Goal: Information Seeking & Learning: Learn about a topic

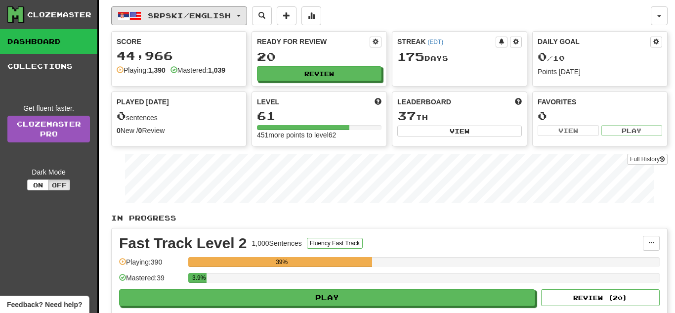
click at [231, 15] on span "Srpski / English" at bounding box center [189, 15] width 83 height 8
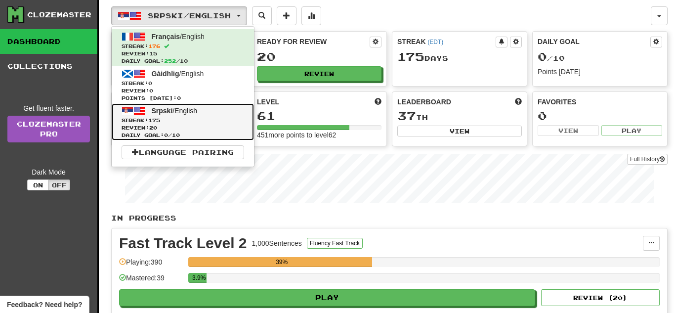
click at [214, 117] on span "Streak: 175" at bounding box center [183, 120] width 123 height 7
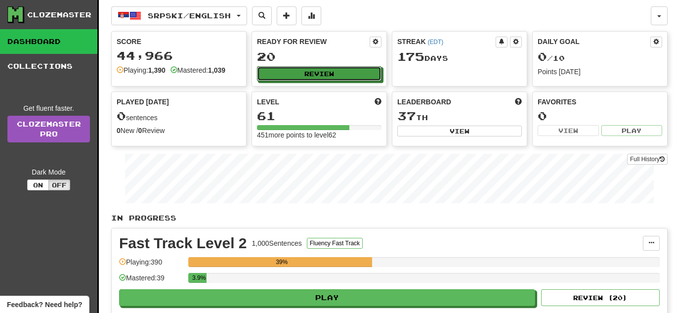
click at [370, 69] on button "Review" at bounding box center [319, 73] width 125 height 15
select select "**"
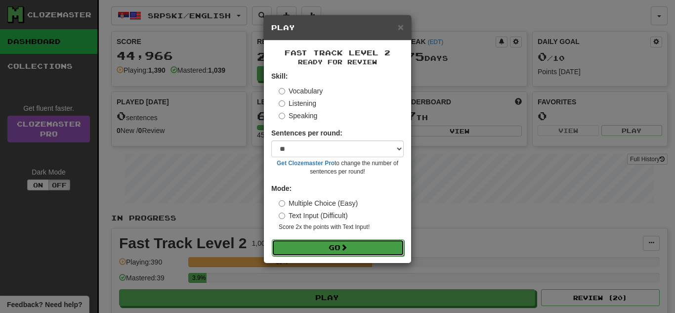
click at [351, 244] on button "Go" at bounding box center [338, 247] width 132 height 17
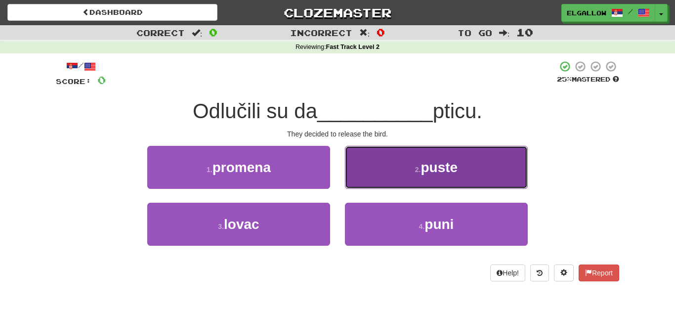
click at [421, 160] on span "puste" at bounding box center [439, 167] width 37 height 15
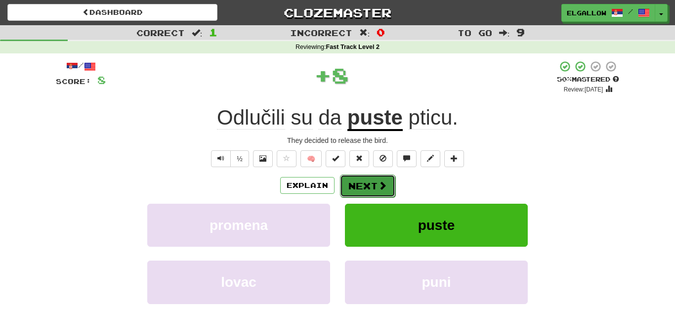
click at [356, 186] on button "Next" at bounding box center [367, 185] width 55 height 23
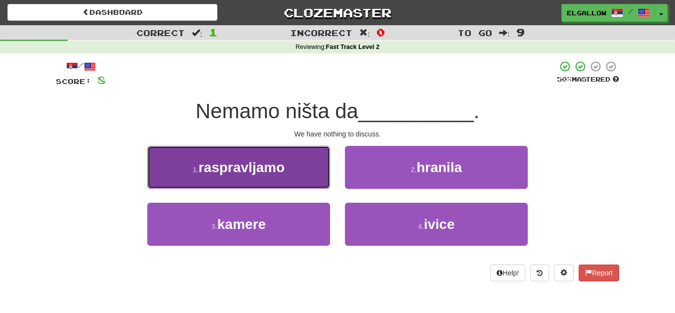
click at [195, 176] on button "1 . raspravljamo" at bounding box center [238, 167] width 183 height 43
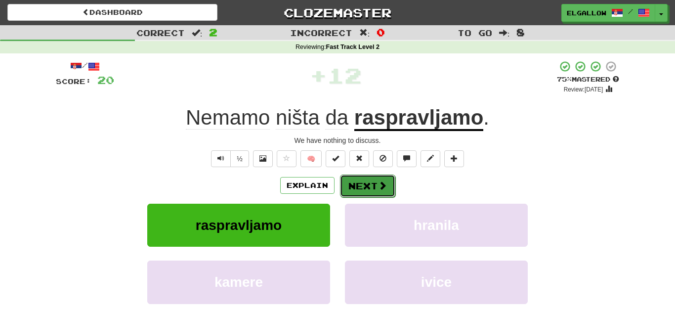
click at [372, 196] on button "Next" at bounding box center [367, 185] width 55 height 23
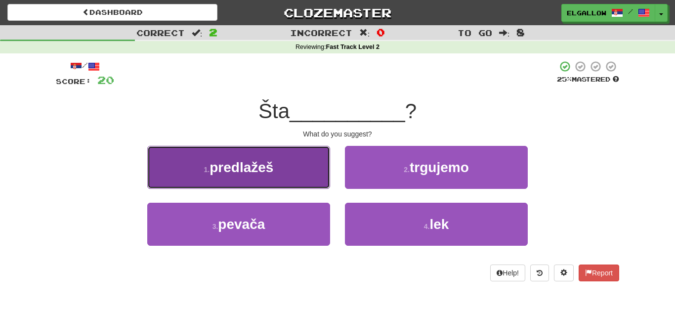
click at [184, 153] on button "1 . predlažeš" at bounding box center [238, 167] width 183 height 43
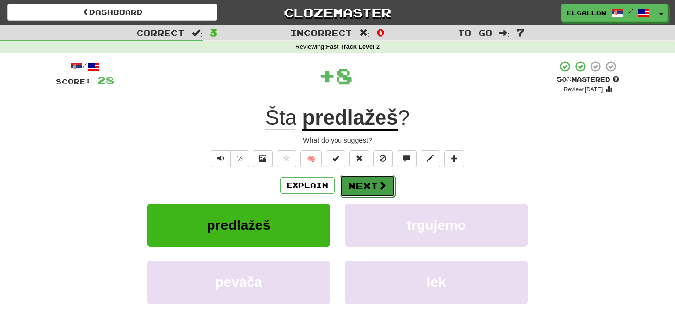
click at [382, 185] on span at bounding box center [382, 185] width 9 height 9
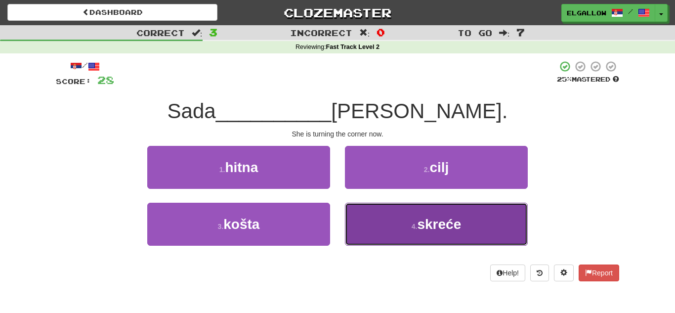
click at [428, 228] on span "skreće" at bounding box center [439, 223] width 44 height 15
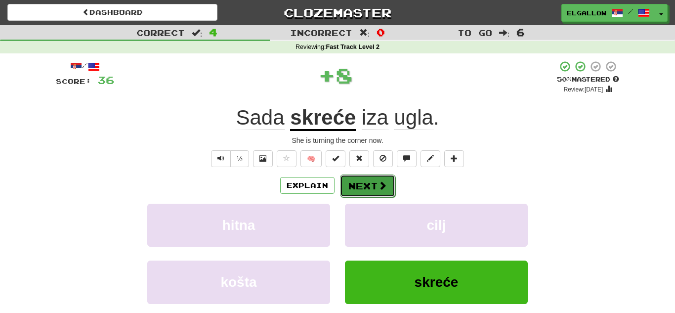
click at [372, 182] on button "Next" at bounding box center [367, 185] width 55 height 23
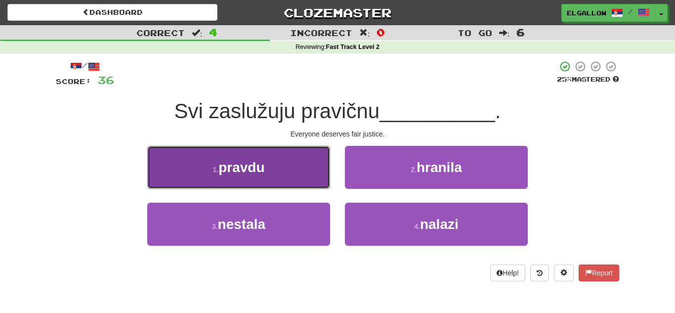
click at [160, 162] on button "1 . pravdu" at bounding box center [238, 167] width 183 height 43
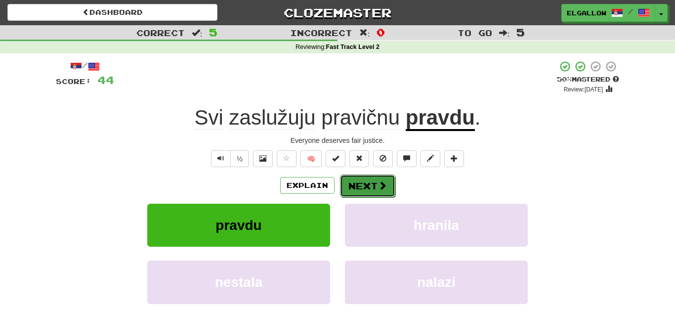
click at [361, 180] on button "Next" at bounding box center [367, 185] width 55 height 23
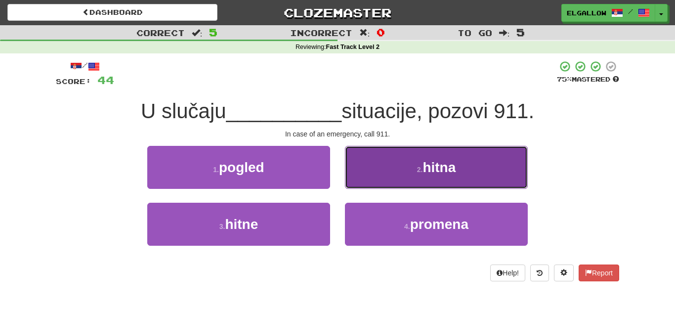
click at [413, 162] on button "2 . hitna" at bounding box center [436, 167] width 183 height 43
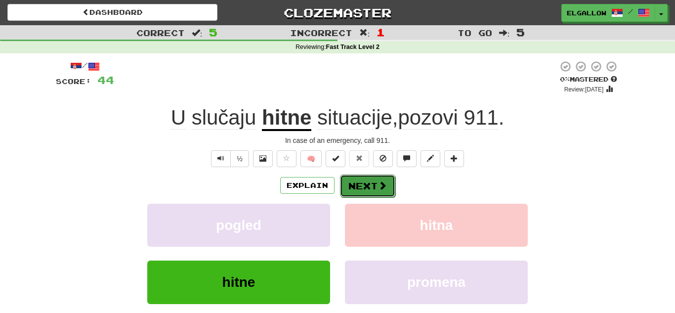
click at [358, 185] on button "Next" at bounding box center [367, 185] width 55 height 23
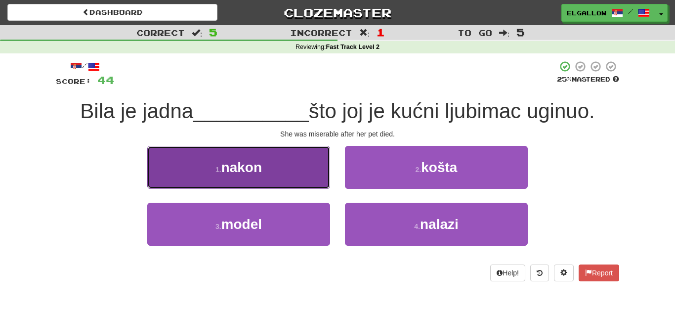
click at [230, 178] on button "1 . nakon" at bounding box center [238, 167] width 183 height 43
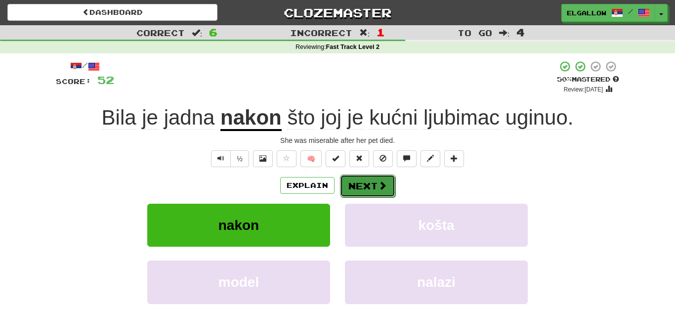
click at [388, 182] on button "Next" at bounding box center [367, 185] width 55 height 23
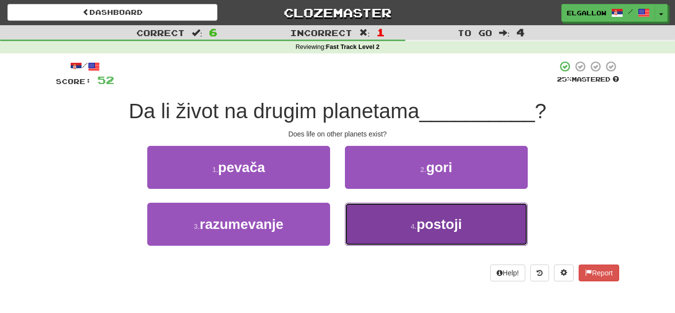
click at [403, 213] on button "4 . postoji" at bounding box center [436, 224] width 183 height 43
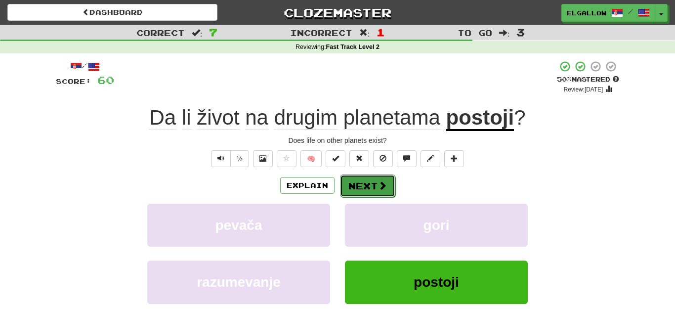
click at [366, 182] on button "Next" at bounding box center [367, 185] width 55 height 23
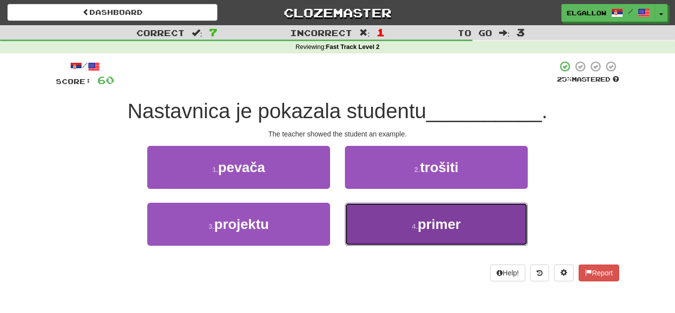
click at [462, 228] on button "4 . primer" at bounding box center [436, 224] width 183 height 43
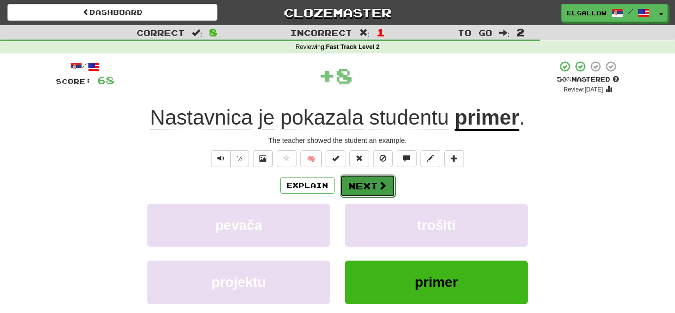
click at [391, 177] on button "Next" at bounding box center [367, 185] width 55 height 23
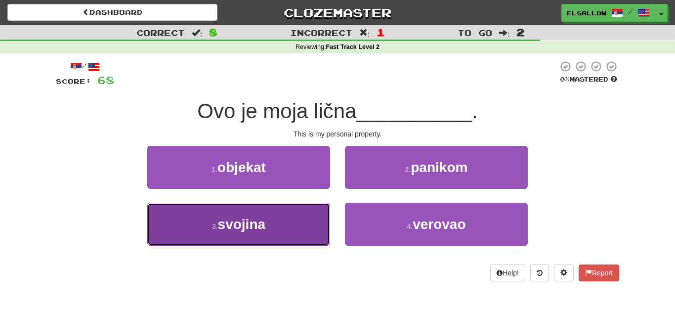
click at [299, 228] on button "3 . svojina" at bounding box center [238, 224] width 183 height 43
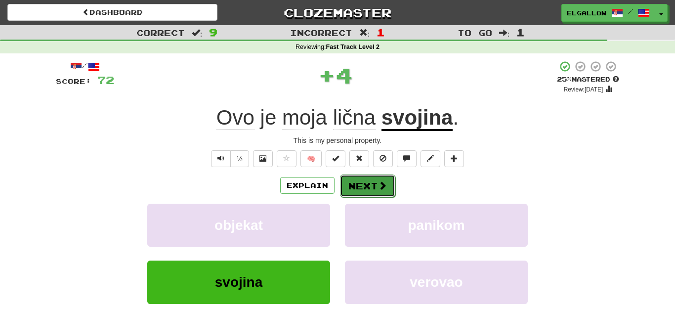
click at [361, 185] on button "Next" at bounding box center [367, 185] width 55 height 23
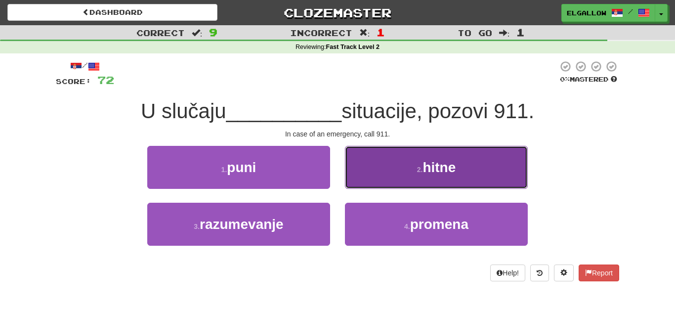
click at [384, 159] on button "2 . hitne" at bounding box center [436, 167] width 183 height 43
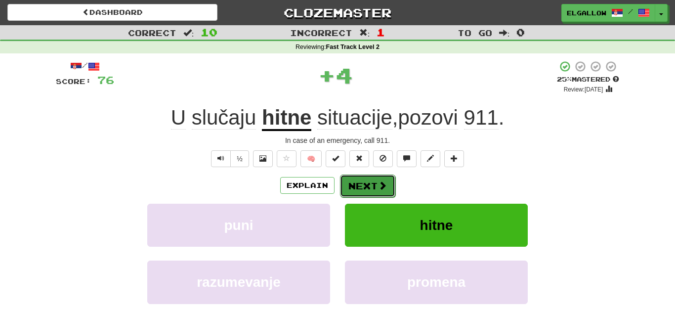
click at [370, 181] on button "Next" at bounding box center [367, 185] width 55 height 23
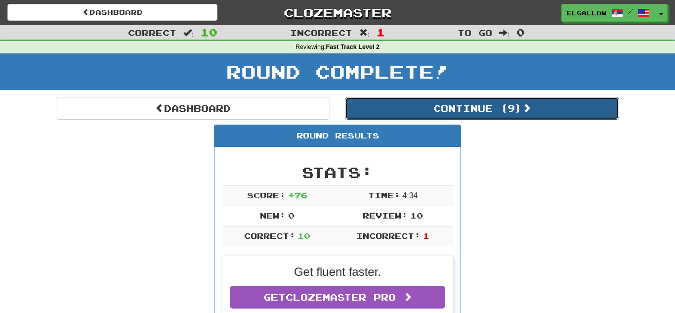
click at [409, 109] on button "Continue ( 9 )" at bounding box center [482, 108] width 274 height 23
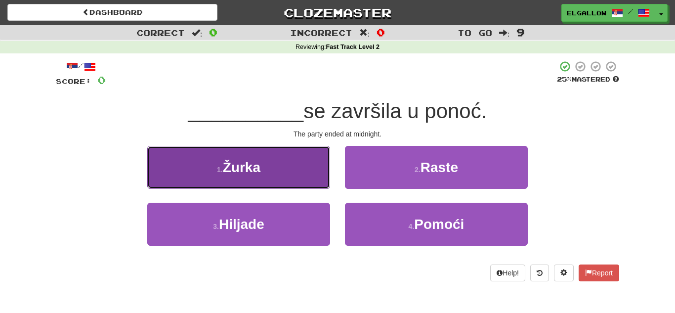
click at [209, 169] on button "1 . Žurka" at bounding box center [238, 167] width 183 height 43
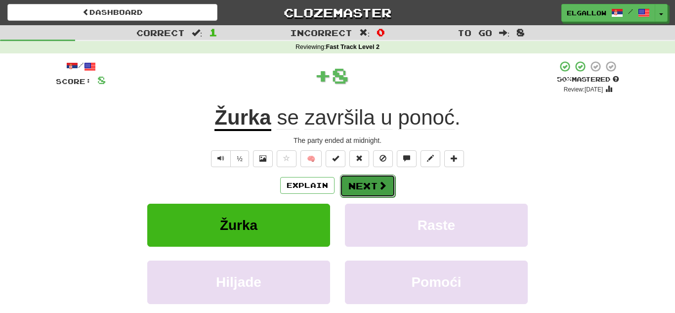
click at [360, 183] on button "Next" at bounding box center [367, 185] width 55 height 23
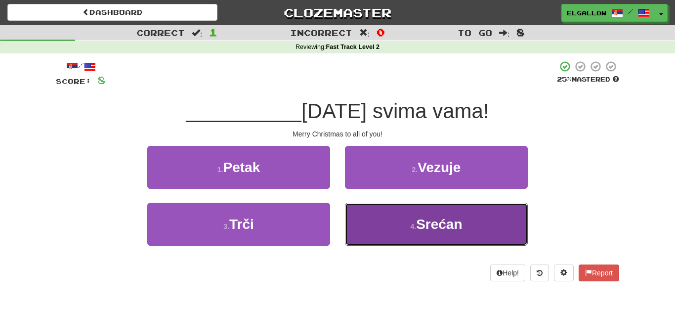
click at [399, 237] on button "4 . Srećan" at bounding box center [436, 224] width 183 height 43
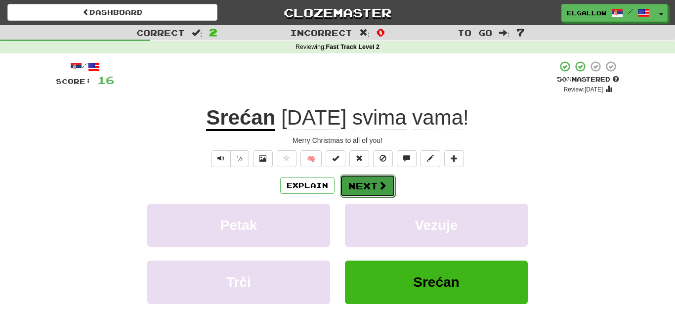
click at [378, 194] on button "Next" at bounding box center [367, 185] width 55 height 23
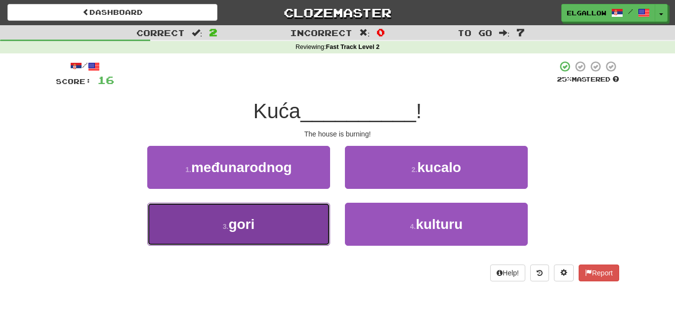
click at [203, 228] on button "3 . gori" at bounding box center [238, 224] width 183 height 43
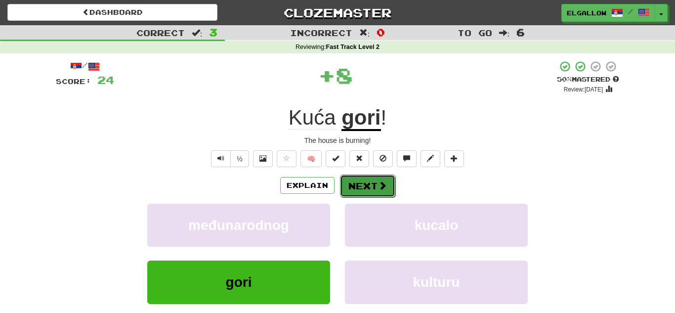
click at [380, 189] on span at bounding box center [382, 185] width 9 height 9
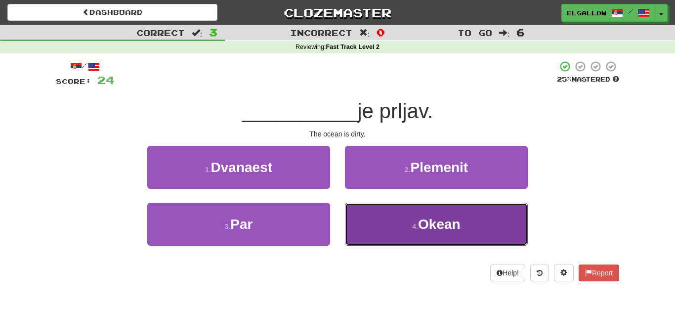
click at [426, 236] on button "4 . Okean" at bounding box center [436, 224] width 183 height 43
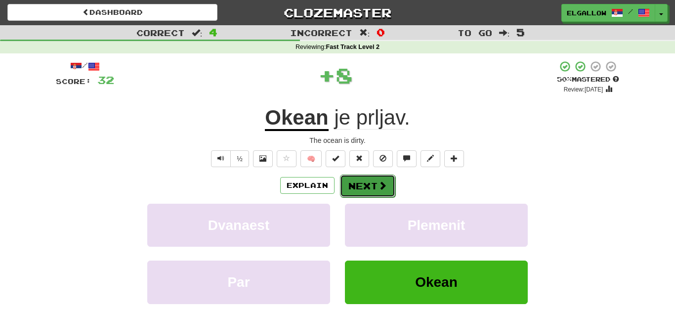
click at [372, 183] on button "Next" at bounding box center [367, 185] width 55 height 23
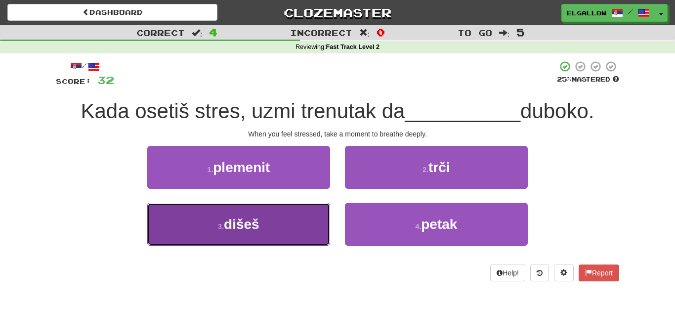
click at [185, 213] on button "3 . dišeš" at bounding box center [238, 224] width 183 height 43
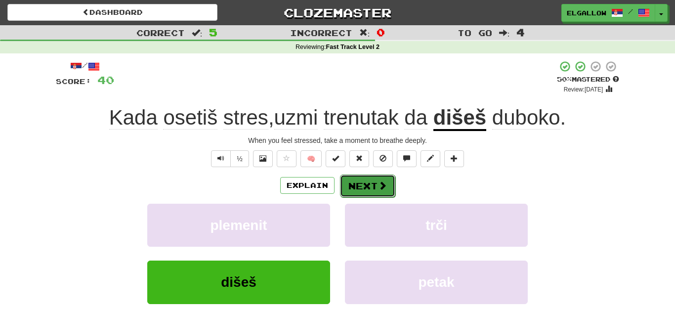
click at [392, 179] on button "Next" at bounding box center [367, 185] width 55 height 23
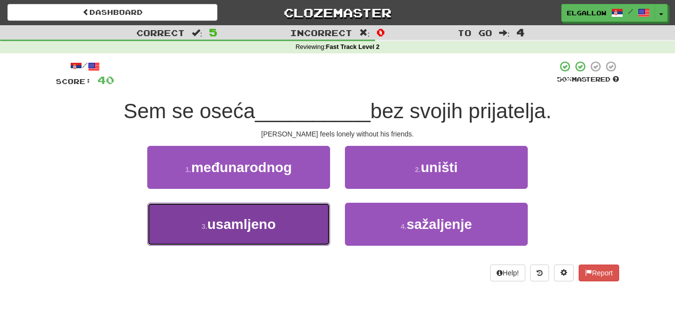
click at [171, 230] on button "3 . usamljeno" at bounding box center [238, 224] width 183 height 43
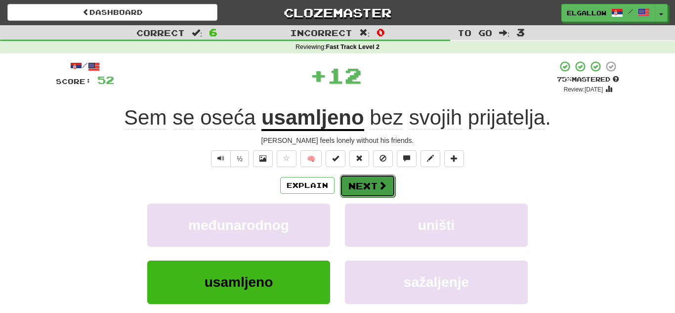
click at [364, 191] on button "Next" at bounding box center [367, 185] width 55 height 23
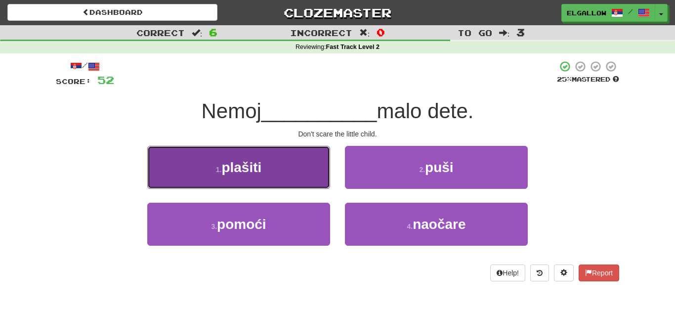
click at [193, 173] on button "1 . plašiti" at bounding box center [238, 167] width 183 height 43
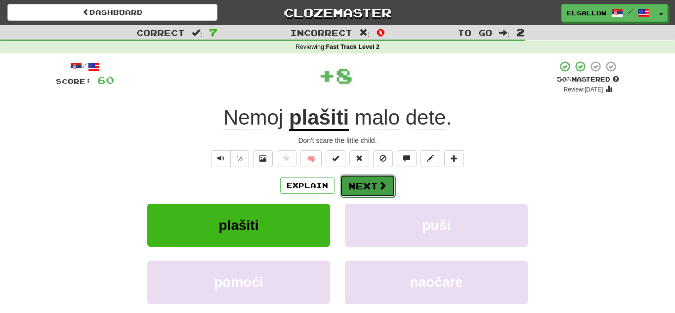
click at [358, 184] on button "Next" at bounding box center [367, 185] width 55 height 23
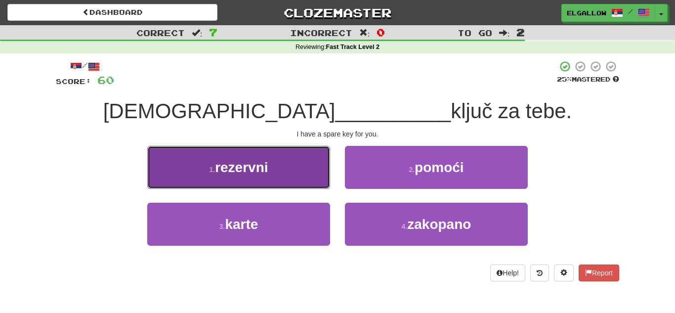
click at [198, 158] on button "1 . rezervni" at bounding box center [238, 167] width 183 height 43
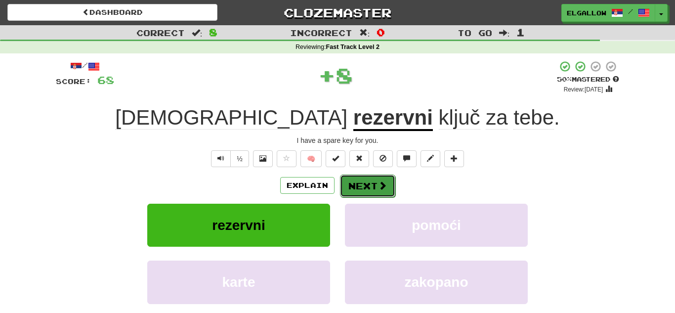
click at [362, 194] on button "Next" at bounding box center [367, 185] width 55 height 23
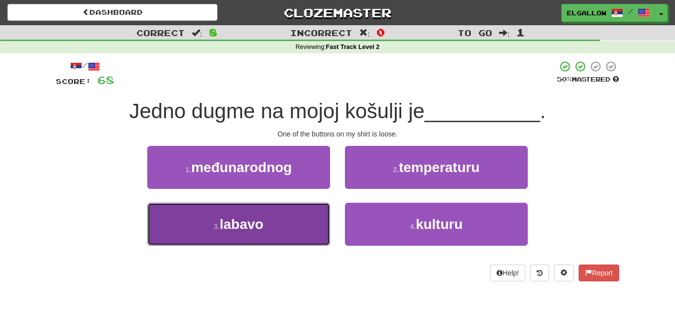
click at [202, 215] on button "3 . labavo" at bounding box center [238, 224] width 183 height 43
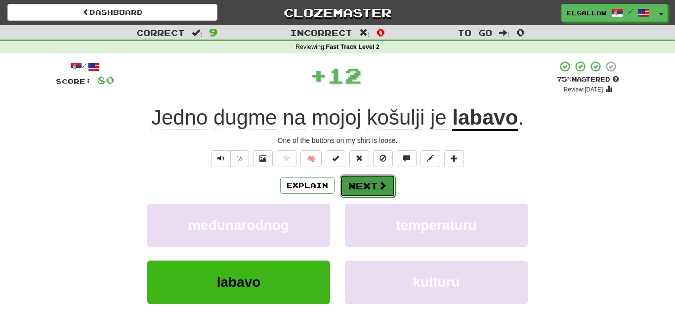
click at [370, 187] on button "Next" at bounding box center [367, 185] width 55 height 23
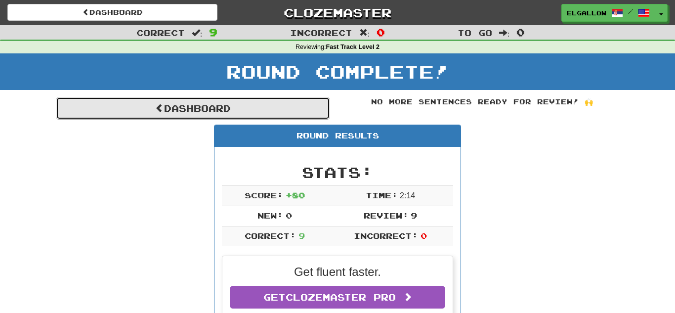
click at [189, 102] on link "Dashboard" at bounding box center [193, 108] width 274 height 23
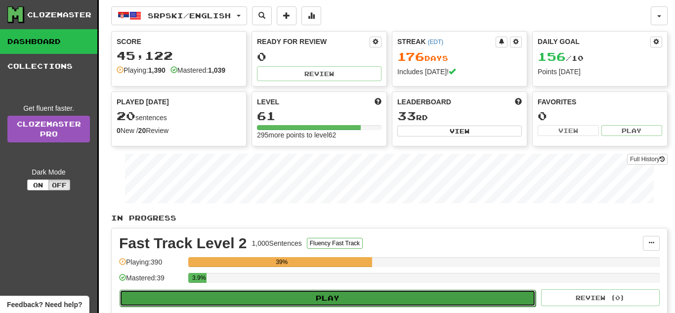
click at [305, 304] on button "Play" at bounding box center [328, 298] width 416 height 17
select select "**"
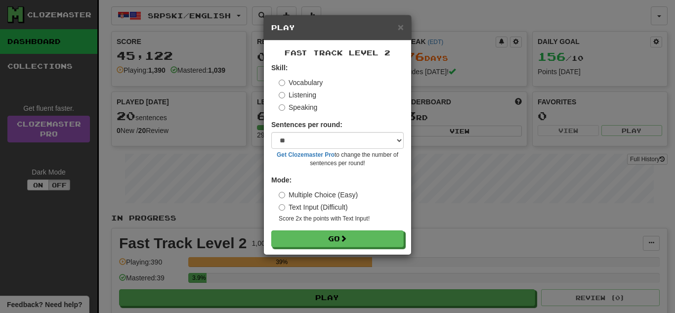
click at [305, 107] on label "Speaking" at bounding box center [298, 107] width 39 height 10
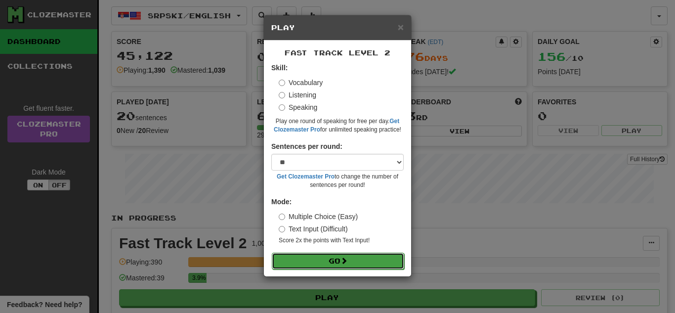
click at [339, 257] on button "Go" at bounding box center [338, 260] width 132 height 17
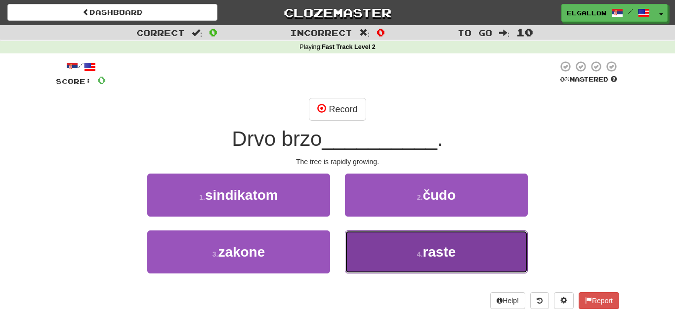
click at [450, 234] on button "4 . raste" at bounding box center [436, 251] width 183 height 43
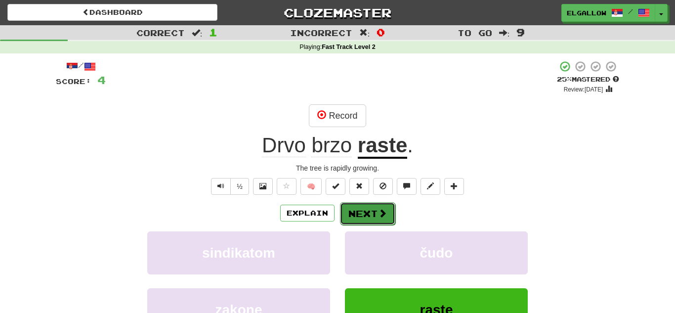
click at [378, 210] on span at bounding box center [382, 213] width 9 height 9
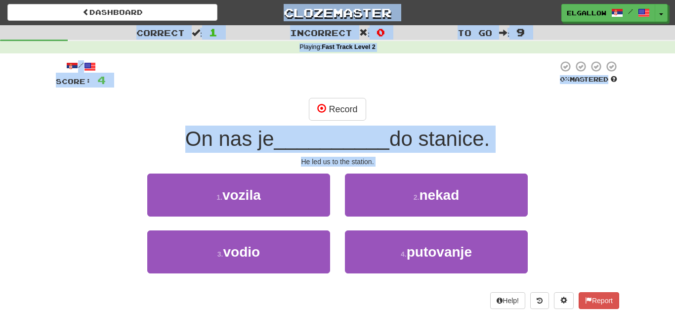
drag, startPoint x: 207, startPoint y: 279, endPoint x: 32, endPoint y: -43, distance: 366.6
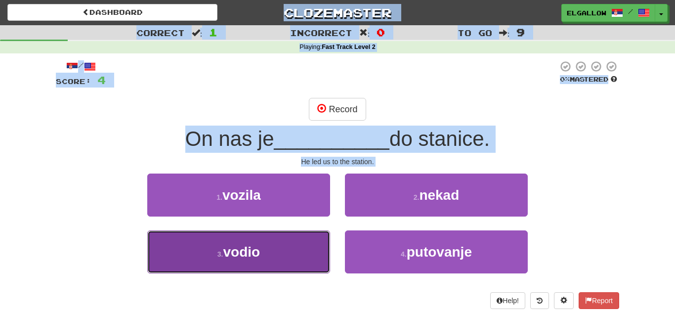
click at [223, 272] on button "3 . vodio" at bounding box center [238, 251] width 183 height 43
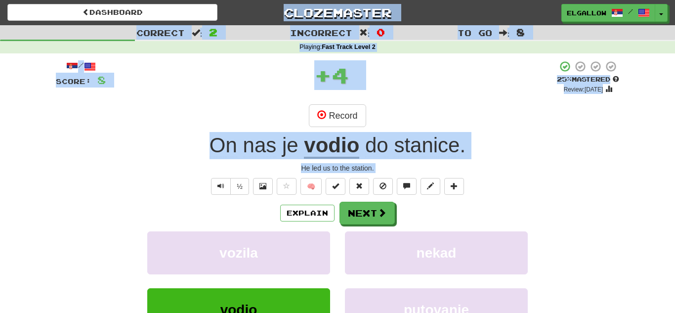
click at [110, 180] on div "½ 🧠" at bounding box center [337, 186] width 563 height 17
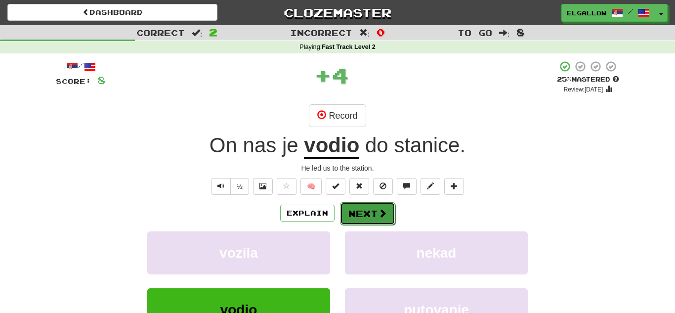
click at [386, 213] on button "Next" at bounding box center [367, 213] width 55 height 23
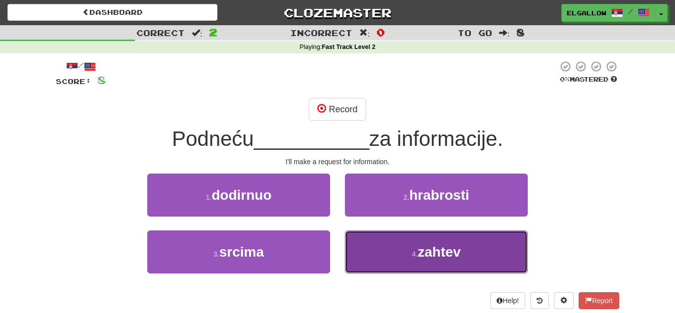
click at [394, 265] on button "4 . zahtev" at bounding box center [436, 251] width 183 height 43
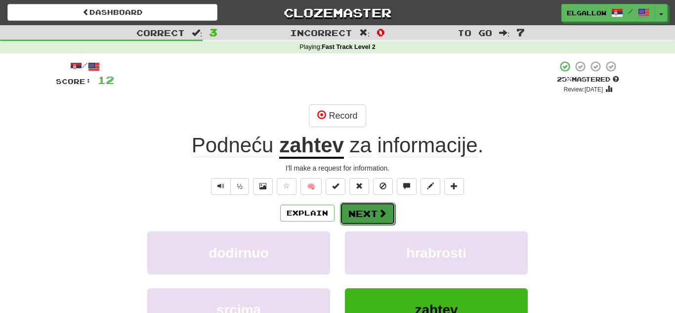
click at [378, 207] on button "Next" at bounding box center [367, 213] width 55 height 23
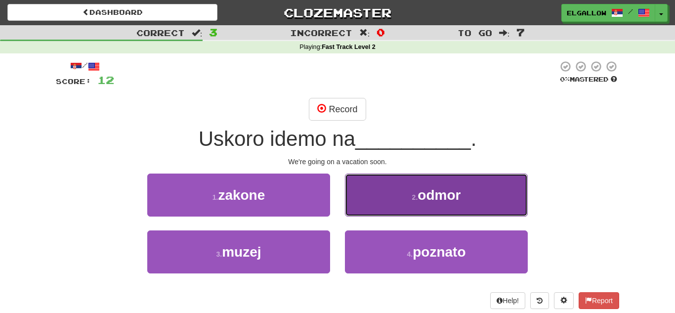
click at [471, 205] on button "2 . odmor" at bounding box center [436, 194] width 183 height 43
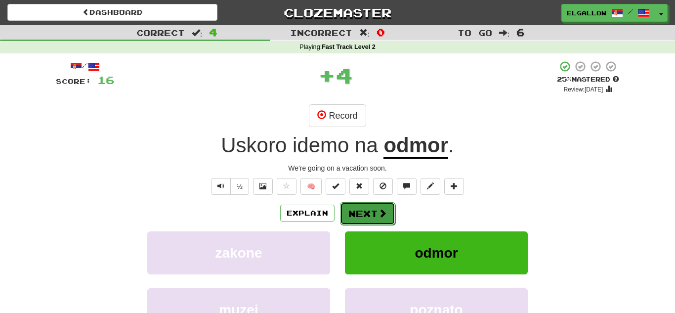
click at [354, 209] on button "Next" at bounding box center [367, 213] width 55 height 23
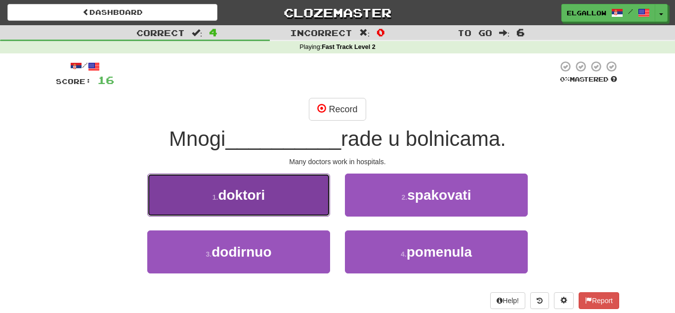
click at [168, 178] on button "1 . doktori" at bounding box center [238, 194] width 183 height 43
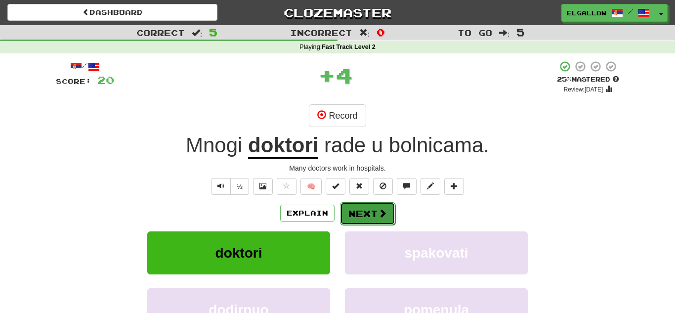
click at [381, 206] on button "Next" at bounding box center [367, 213] width 55 height 23
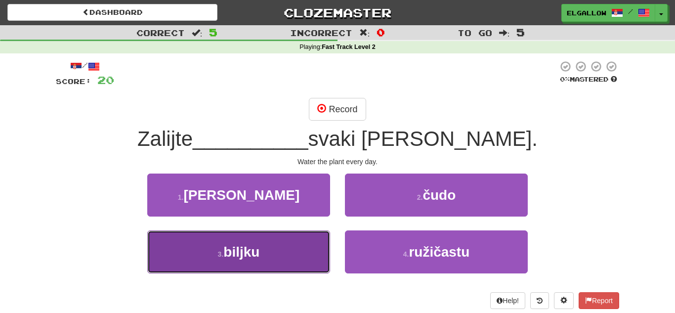
click at [208, 240] on button "3 . biljku" at bounding box center [238, 251] width 183 height 43
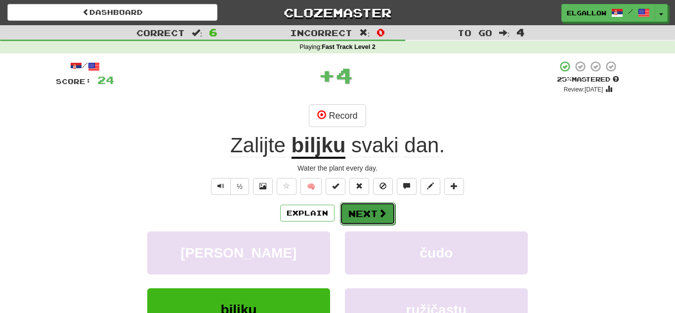
click at [364, 208] on button "Next" at bounding box center [367, 213] width 55 height 23
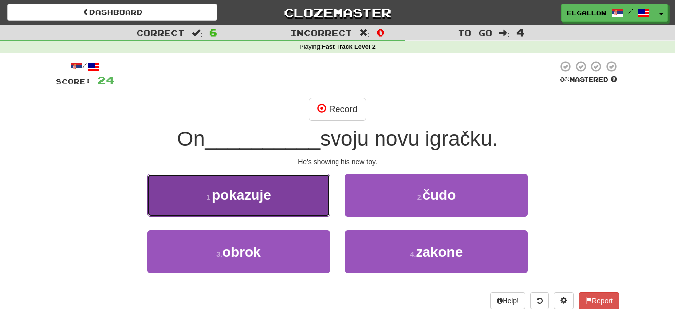
click at [229, 187] on span "pokazuje" at bounding box center [241, 194] width 59 height 15
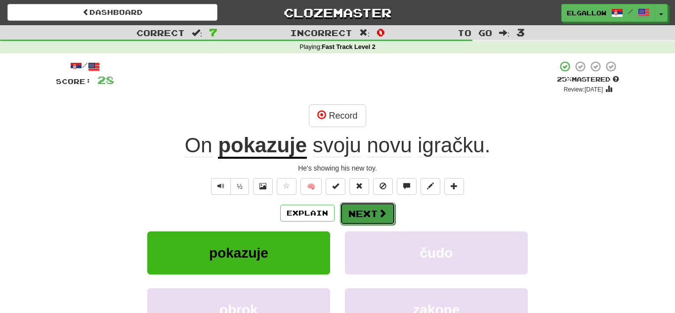
click at [348, 222] on button "Next" at bounding box center [367, 213] width 55 height 23
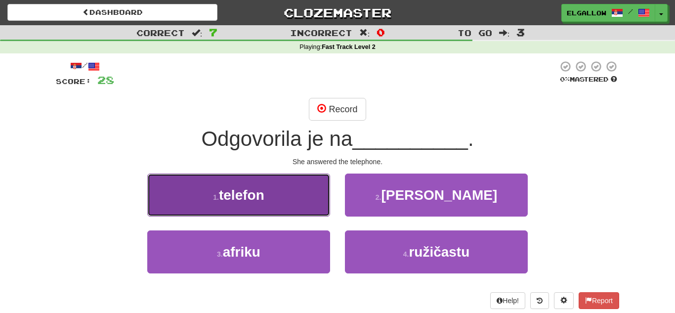
click at [256, 198] on span "telefon" at bounding box center [241, 194] width 45 height 15
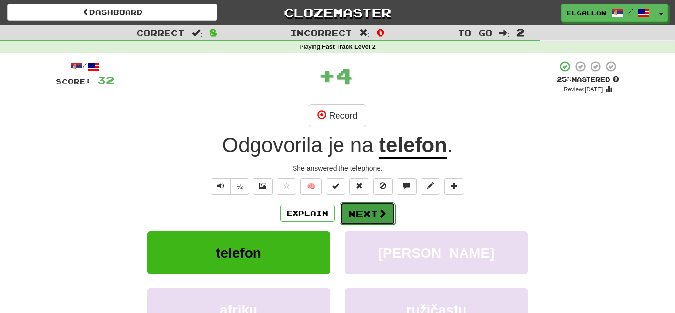
click at [373, 210] on button "Next" at bounding box center [367, 213] width 55 height 23
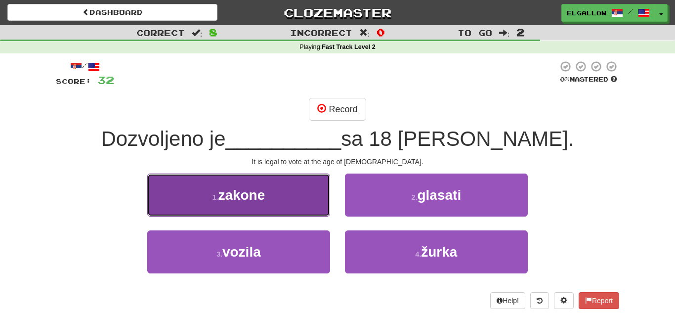
click at [167, 198] on button "1 . zakone" at bounding box center [238, 194] width 183 height 43
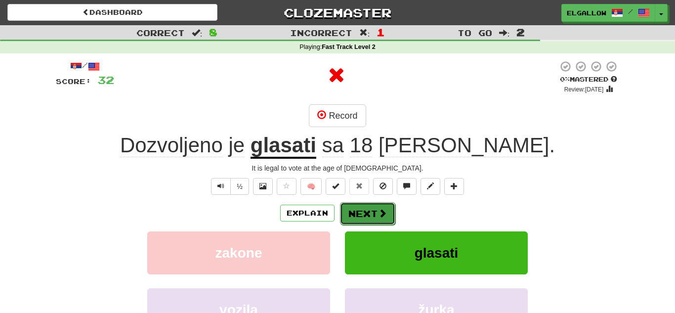
click at [358, 206] on button "Next" at bounding box center [367, 213] width 55 height 23
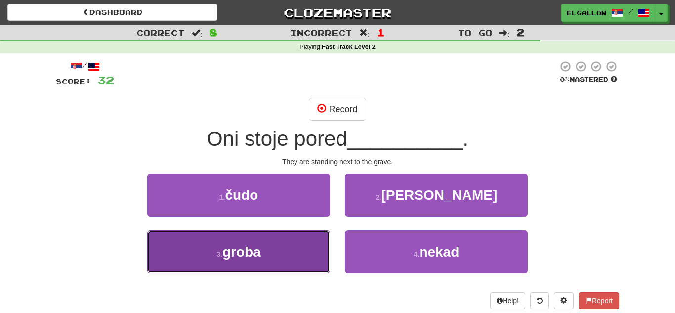
click at [239, 260] on button "3 . groba" at bounding box center [238, 251] width 183 height 43
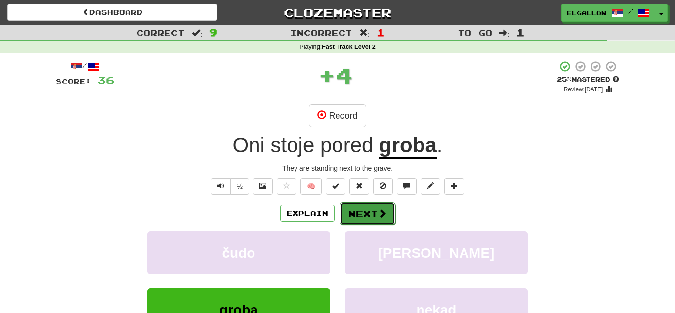
click at [371, 214] on button "Next" at bounding box center [367, 213] width 55 height 23
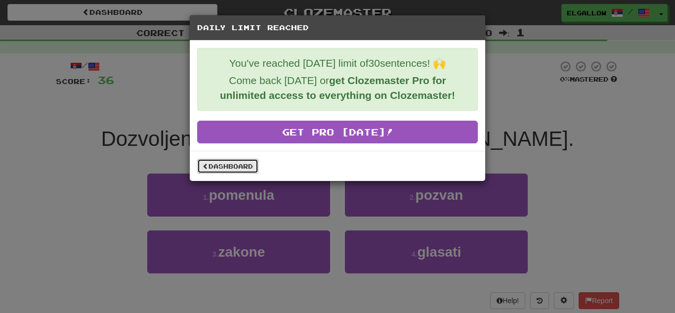
click at [228, 168] on link "Dashboard" at bounding box center [227, 166] width 61 height 15
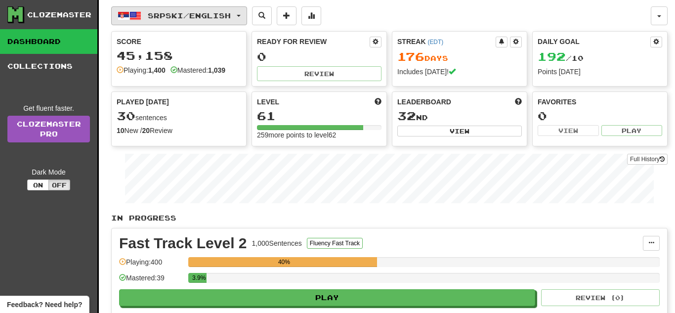
click at [199, 18] on span "Srpski / English" at bounding box center [189, 15] width 83 height 8
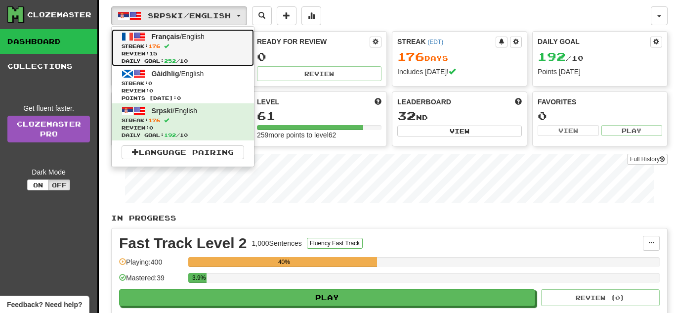
click at [193, 50] on span "Review: 15" at bounding box center [183, 53] width 123 height 7
